Goal: Find specific page/section: Find specific page/section

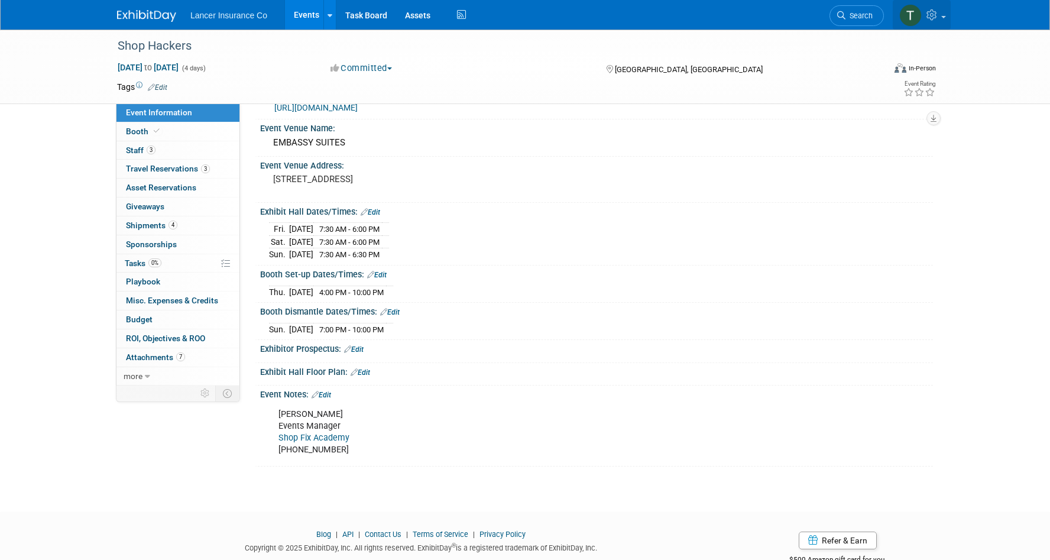
click at [930, 10] on icon at bounding box center [933, 14] width 14 height 11
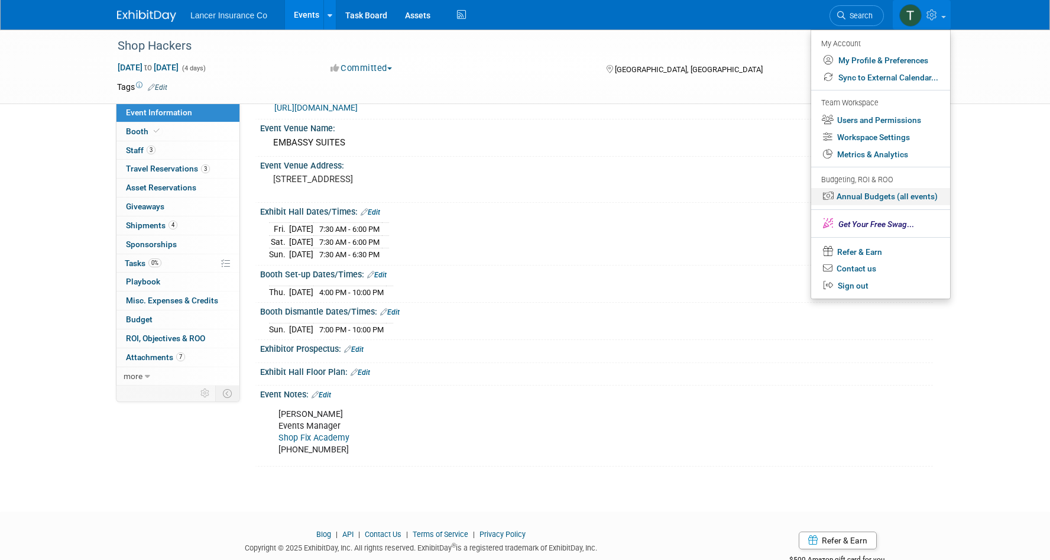
click at [859, 201] on link "Annual Budgets (all events)" at bounding box center [880, 196] width 139 height 17
